Goal: Task Accomplishment & Management: Use online tool/utility

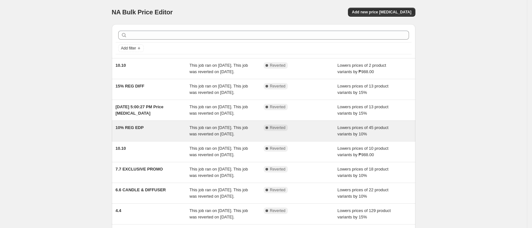
click at [324, 137] on div "Complete Reverted" at bounding box center [300, 131] width 74 height 13
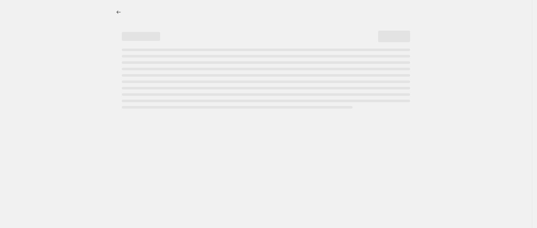
select select "percentage"
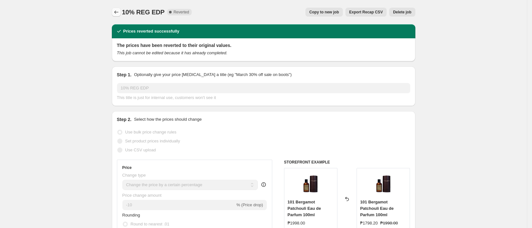
click at [114, 14] on button "Price change jobs" at bounding box center [116, 12] width 9 height 9
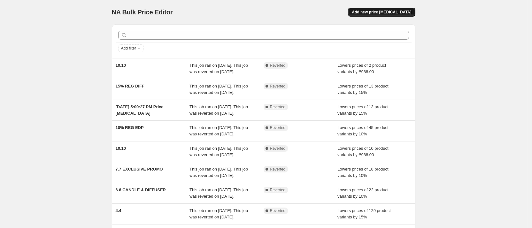
click at [397, 14] on span "Add new price change job" at bounding box center [381, 12] width 59 height 5
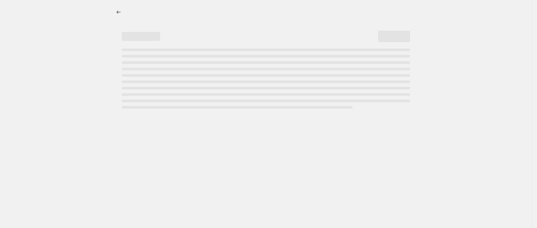
select select "percentage"
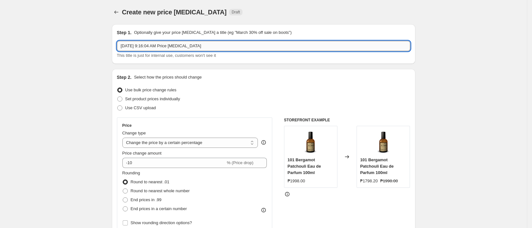
click at [193, 46] on input "Oct 15, 2025, 9:16:04 AM Price change job" at bounding box center [263, 46] width 293 height 10
click at [219, 47] on input "Oct 15, 2025, 9:16:04 AM Price change job" at bounding box center [263, 46] width 293 height 10
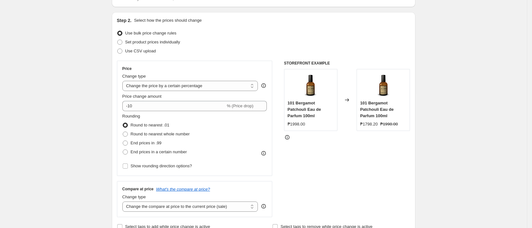
scroll to position [48, 0]
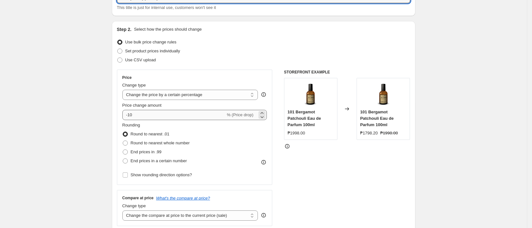
type input "10% OCTOBER 15-31"
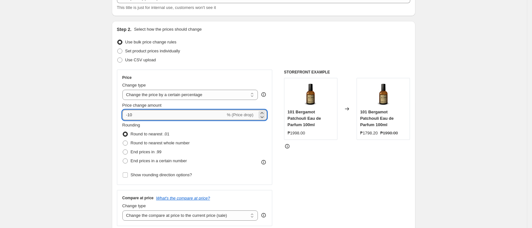
click at [196, 111] on input "-10" at bounding box center [173, 115] width 103 height 10
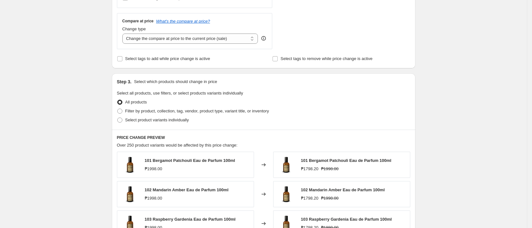
scroll to position [240, 0]
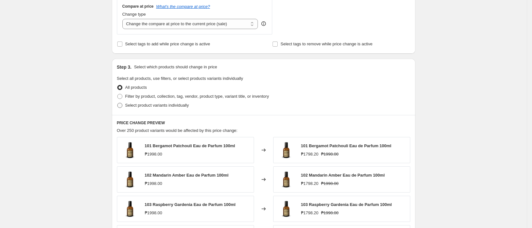
click at [161, 106] on span "Select product variants individually" at bounding box center [157, 105] width 64 height 5
click at [118, 103] on input "Select product variants individually" at bounding box center [117, 103] width 0 height 0
radio input "true"
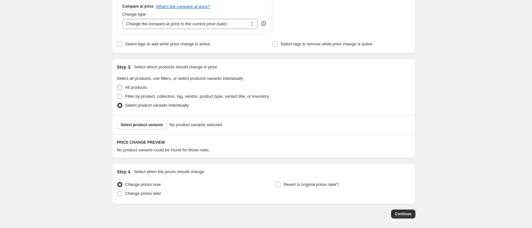
click at [147, 86] on span "All products" at bounding box center [136, 87] width 22 height 5
click at [118, 85] on input "All products" at bounding box center [117, 85] width 0 height 0
radio input "true"
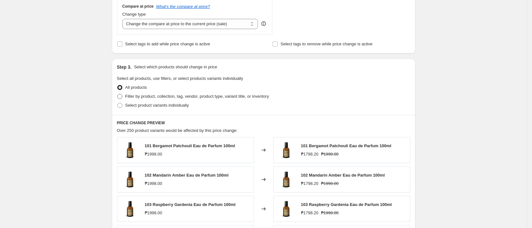
click at [156, 97] on span "Filter by product, collection, tag, vendor, product type, variant title, or inv…" at bounding box center [197, 96] width 144 height 5
click at [118, 94] on input "Filter by product, collection, tag, vendor, product type, variant title, or inv…" at bounding box center [117, 94] width 0 height 0
radio input "true"
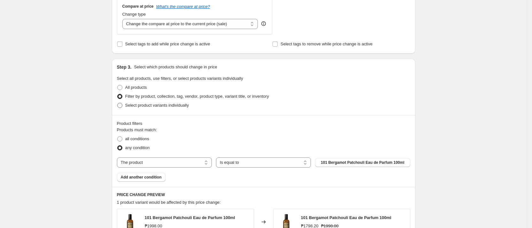
click at [156, 104] on span "Select product variants individually" at bounding box center [157, 105] width 64 height 5
click at [118, 103] on input "Select product variants individually" at bounding box center [117, 103] width 0 height 0
radio input "true"
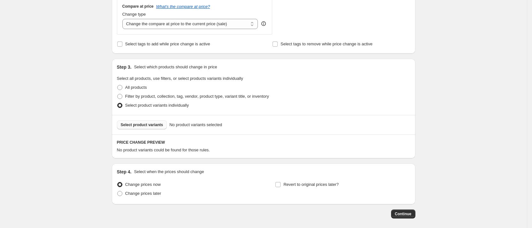
click at [153, 126] on span "Select product variants" at bounding box center [142, 124] width 42 height 5
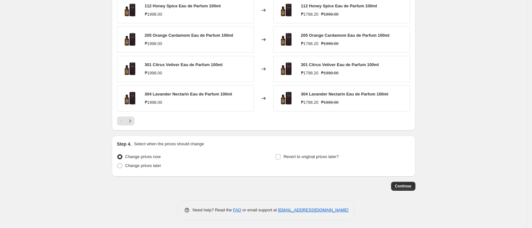
scroll to position [430, 0]
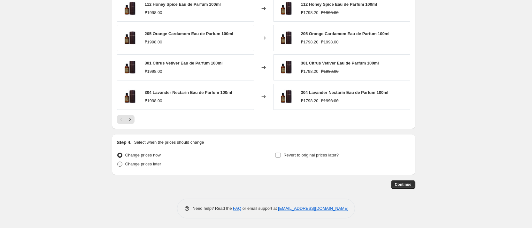
click at [156, 165] on span "Change prices later" at bounding box center [143, 164] width 36 height 5
click at [118, 162] on input "Change prices later" at bounding box center [117, 162] width 0 height 0
radio input "true"
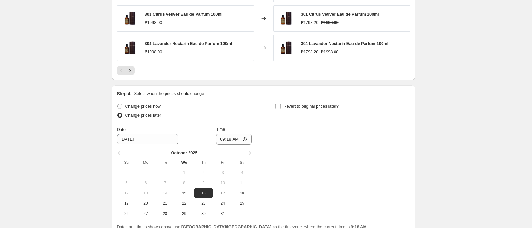
scroll to position [526, 0]
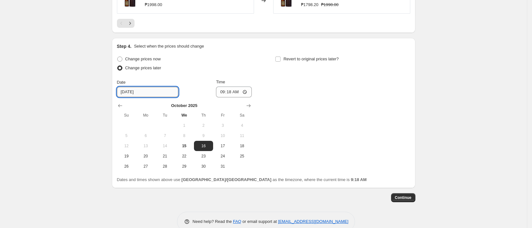
click at [159, 90] on input "10/16/2025" at bounding box center [147, 92] width 61 height 10
click at [144, 94] on input "10/16/2025" at bounding box center [147, 92] width 61 height 10
click at [190, 149] on button "15" at bounding box center [183, 146] width 19 height 10
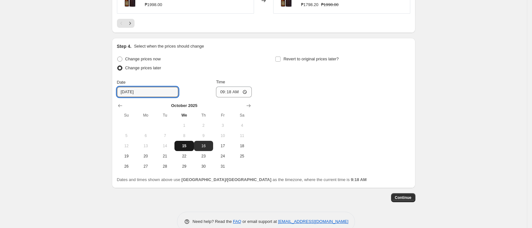
type input "10/15/2025"
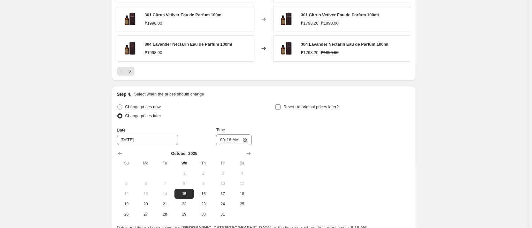
click at [301, 109] on span "Revert to original prices later?" at bounding box center [310, 106] width 55 height 5
click at [280, 109] on input "Revert to original prices later?" at bounding box center [277, 106] width 5 height 5
checkbox input "true"
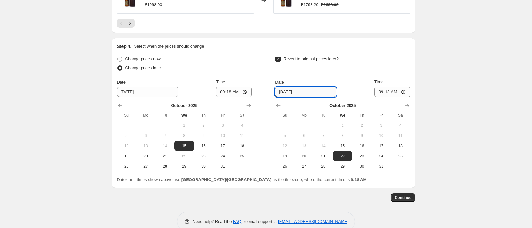
click at [296, 95] on input "10/22/2025" at bounding box center [305, 92] width 61 height 10
click at [311, 94] on input "10/22/2025" at bounding box center [305, 92] width 61 height 10
click at [389, 93] on input "09:18" at bounding box center [392, 92] width 36 height 11
click at [388, 170] on button "31" at bounding box center [380, 166] width 19 height 10
type input "10/31/2025"
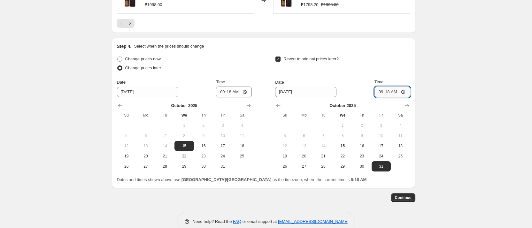
click at [386, 93] on input "09:18" at bounding box center [392, 92] width 36 height 11
click at [409, 93] on input "09:18" at bounding box center [392, 92] width 36 height 11
click at [392, 93] on input "09:18" at bounding box center [392, 92] width 36 height 11
click at [383, 92] on input "09:18" at bounding box center [392, 92] width 36 height 11
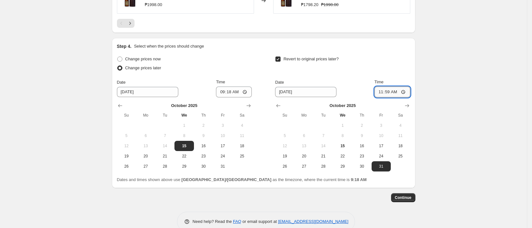
type input "23:59"
click at [410, 201] on button "Continue" at bounding box center [403, 197] width 24 height 9
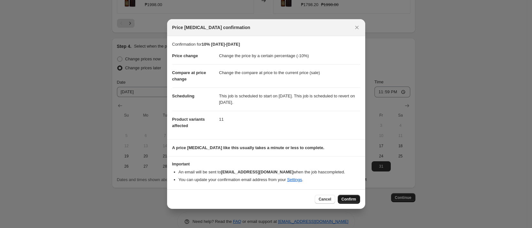
click at [344, 196] on button "Confirm" at bounding box center [349, 199] width 22 height 9
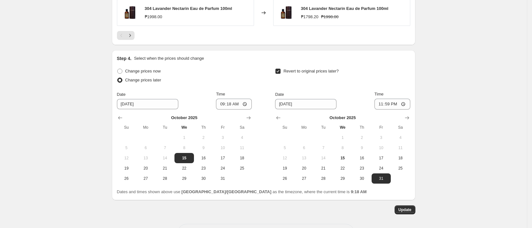
scroll to position [575, 0]
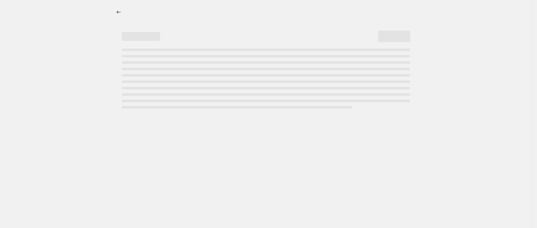
select select "percentage"
